Goal: Task Accomplishment & Management: Complete application form

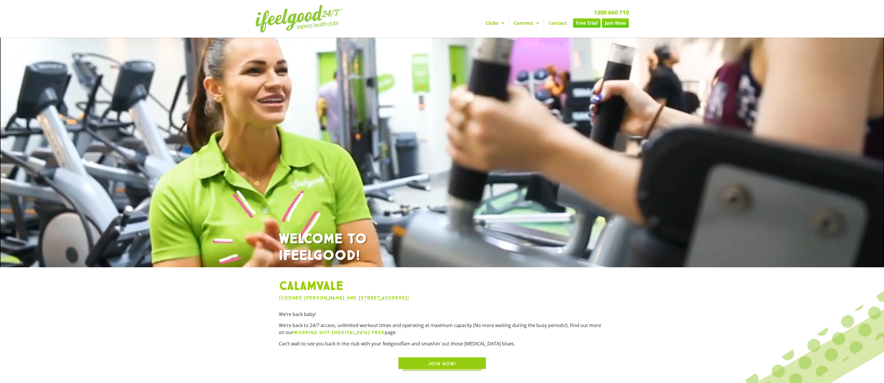
click at [612, 22] on link "Join Now" at bounding box center [615, 22] width 27 height 9
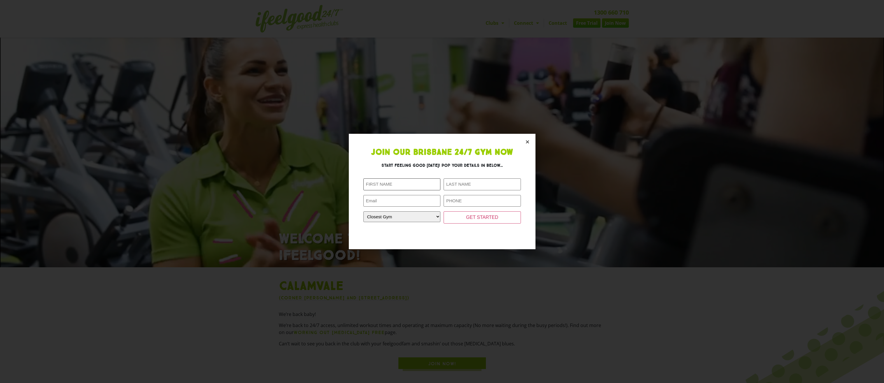
click at [408, 187] on input "First Name (Required)" at bounding box center [401, 184] width 77 height 12
type input "Mackarini"
type input "[PERSON_NAME]"
type input "[EMAIL_ADDRESS][PERSON_NAME][DOMAIN_NAME]"
type input "0488549714"
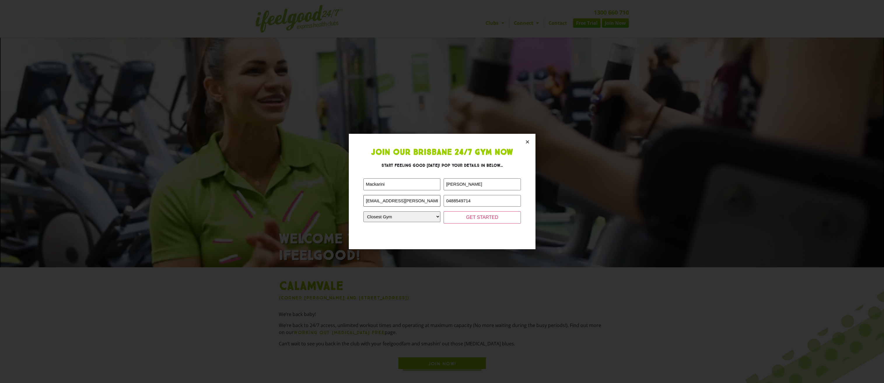
click at [426, 202] on input "[EMAIL_ADDRESS][PERSON_NAME][DOMAIN_NAME]" at bounding box center [401, 201] width 77 height 12
drag, startPoint x: 433, startPoint y: 204, endPoint x: 305, endPoint y: 211, distance: 127.9
click at [261, 200] on div "Join Our Brisbane 24/7 Gym Now Start feeling good [DATE]! Pop your details in b…" at bounding box center [442, 191] width 884 height 383
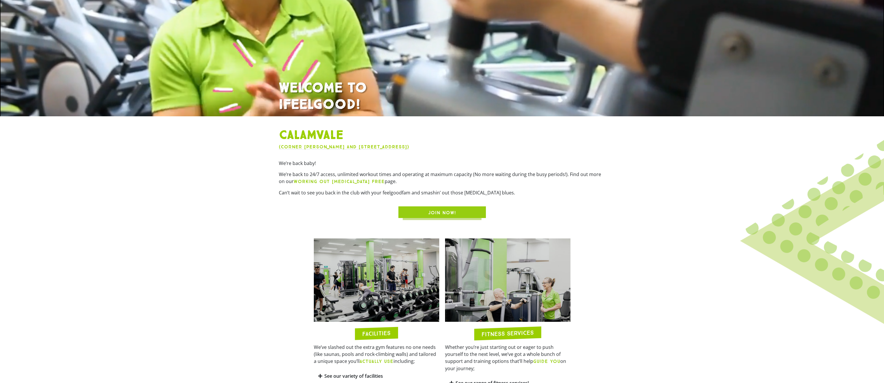
scroll to position [204, 0]
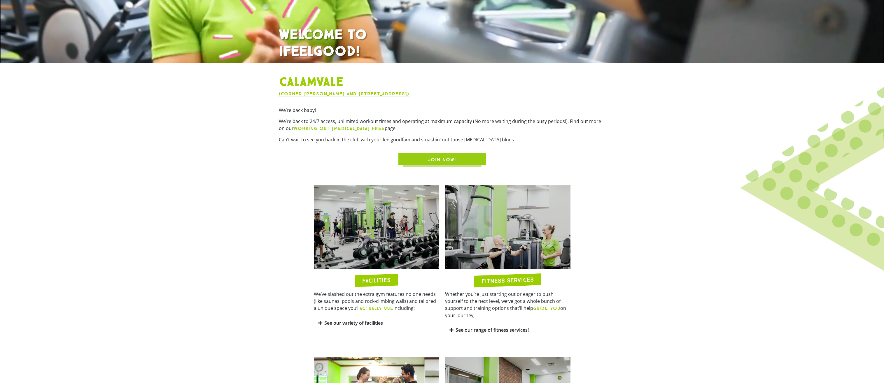
click at [445, 157] on span "JOIN NOW!" at bounding box center [442, 159] width 28 height 7
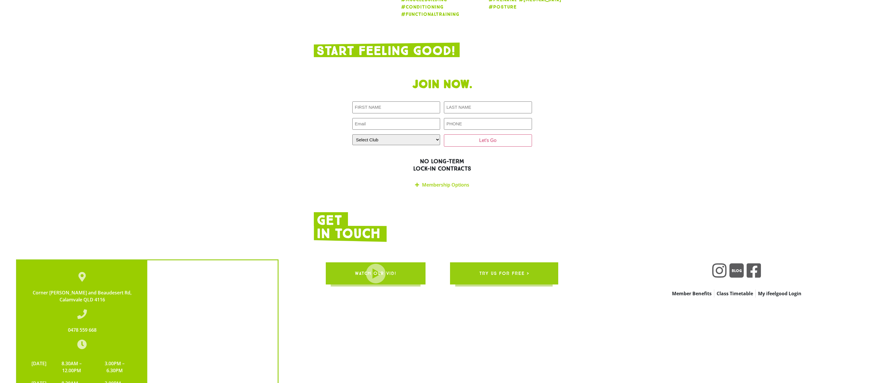
scroll to position [1208, 0]
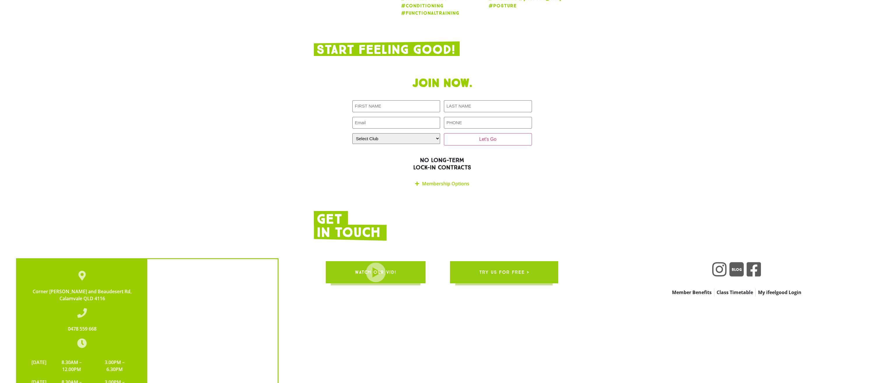
click at [443, 180] on link "Membership Options" at bounding box center [445, 183] width 47 height 6
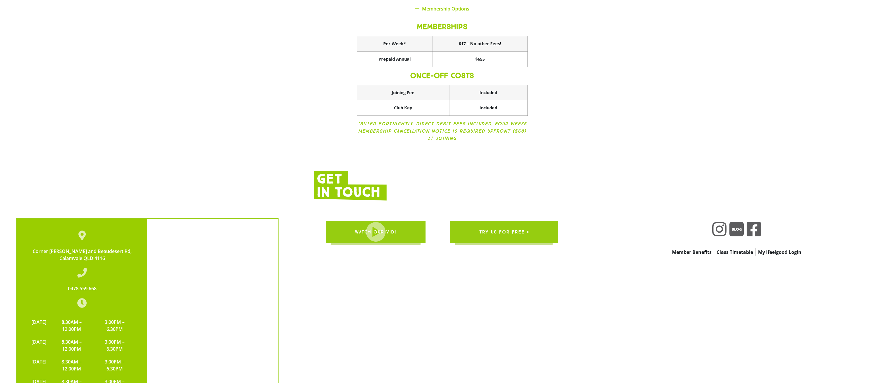
scroll to position [1179, 0]
